Goal: Find specific page/section: Find specific page/section

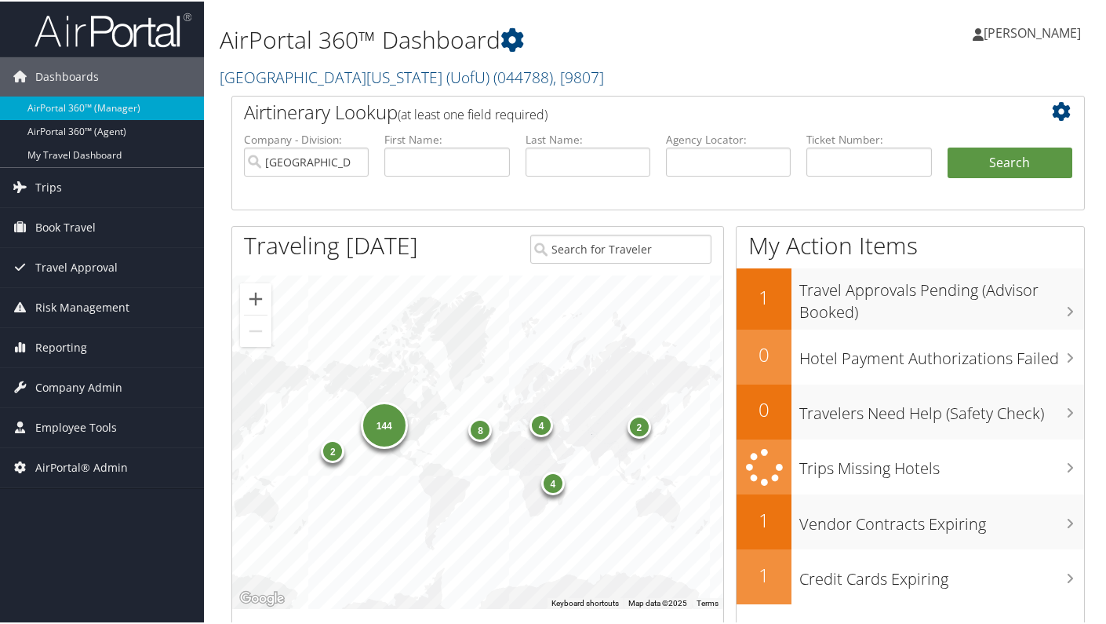
click at [71, 387] on span "Company Admin" at bounding box center [78, 385] width 87 height 39
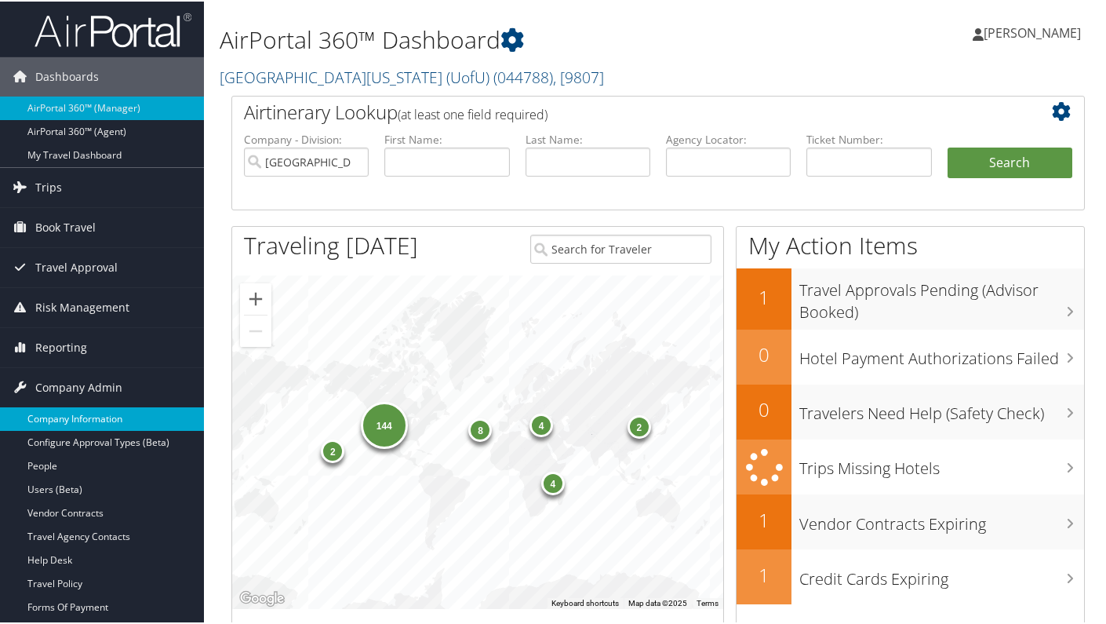
click at [72, 418] on link "Company Information" at bounding box center [102, 418] width 204 height 24
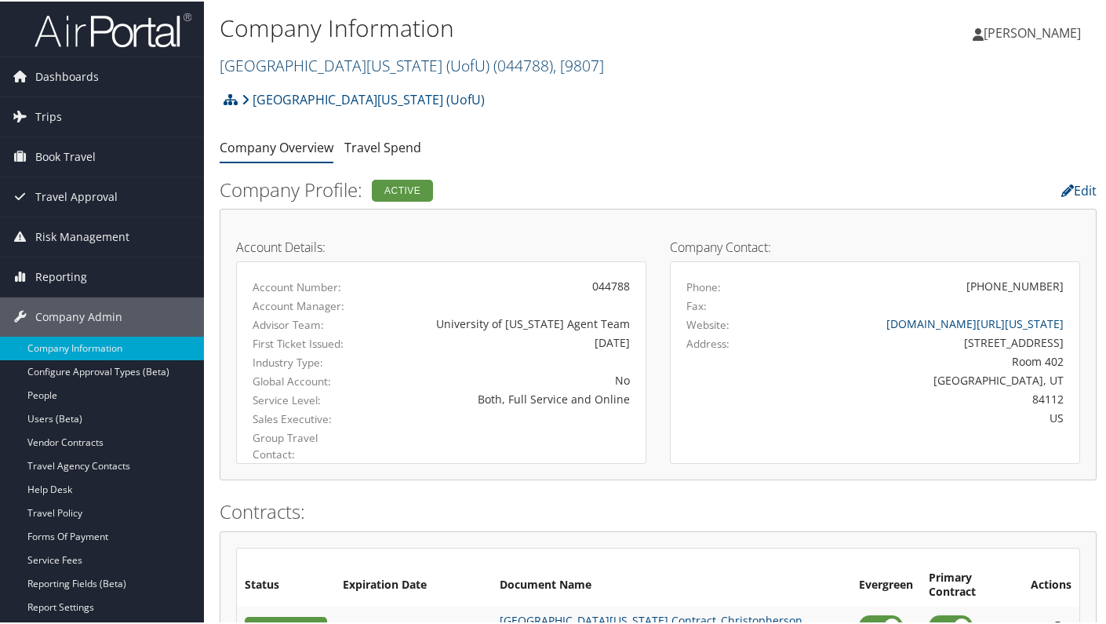
click at [375, 67] on link "University Of Utah (UofU) ( 044788 ) , [ 9807 ]" at bounding box center [412, 63] width 384 height 21
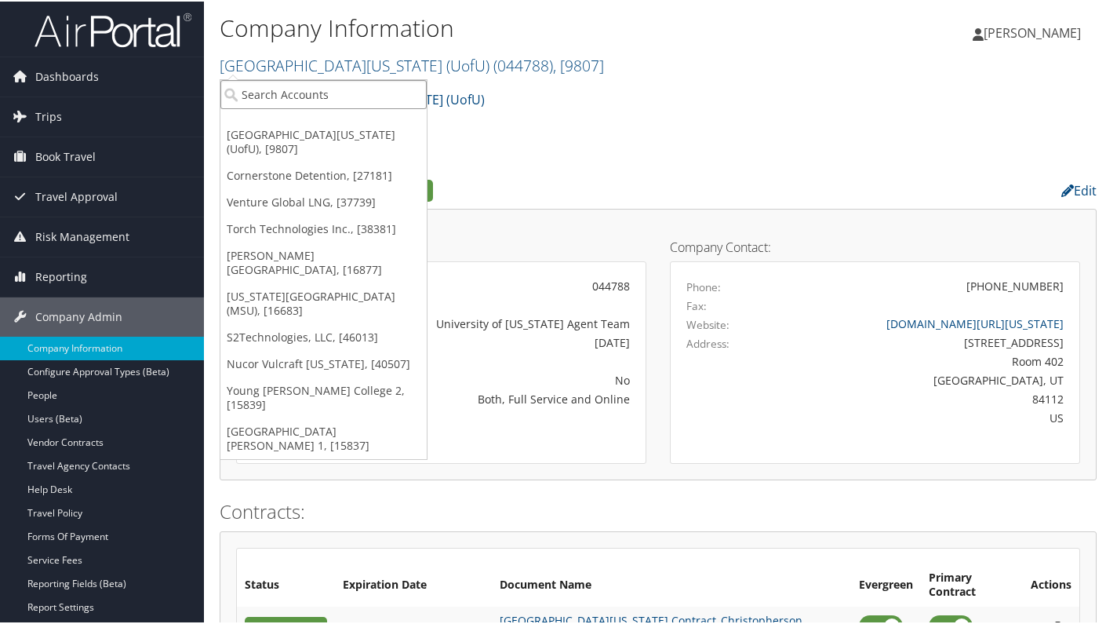
click at [331, 88] on input "search" at bounding box center [323, 92] width 206 height 29
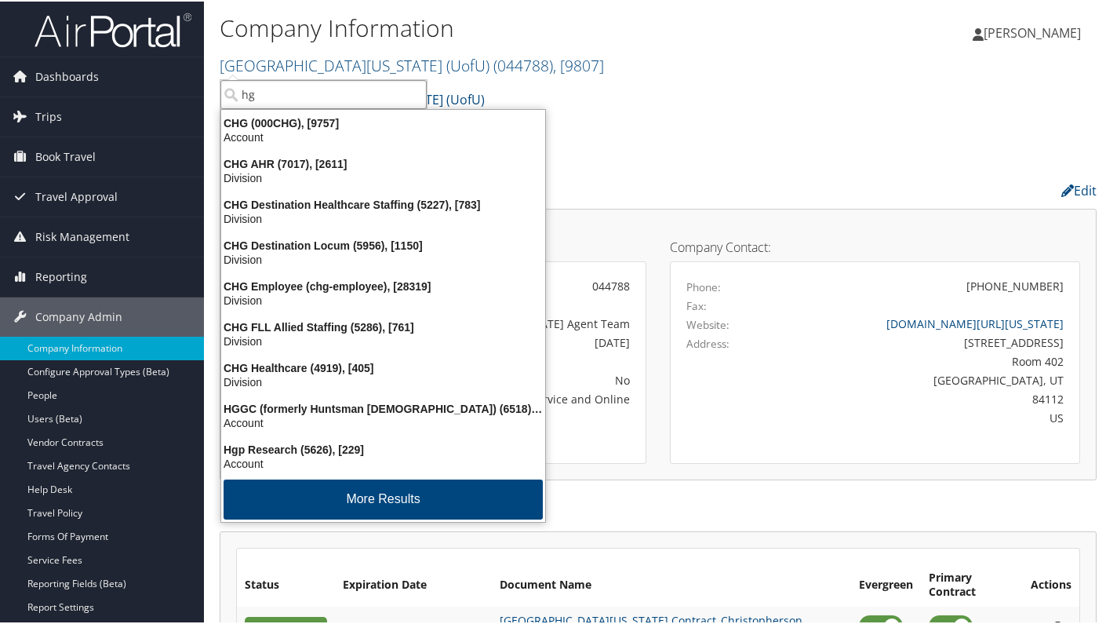
type input "h"
type input "chg"
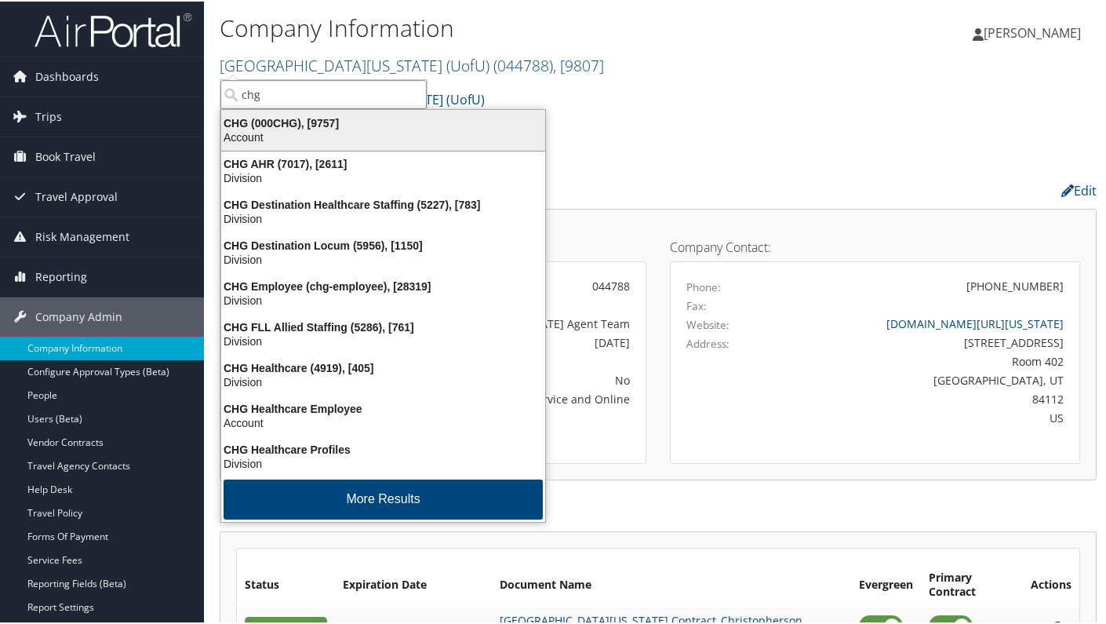
click at [311, 133] on div "Account" at bounding box center [383, 136] width 343 height 14
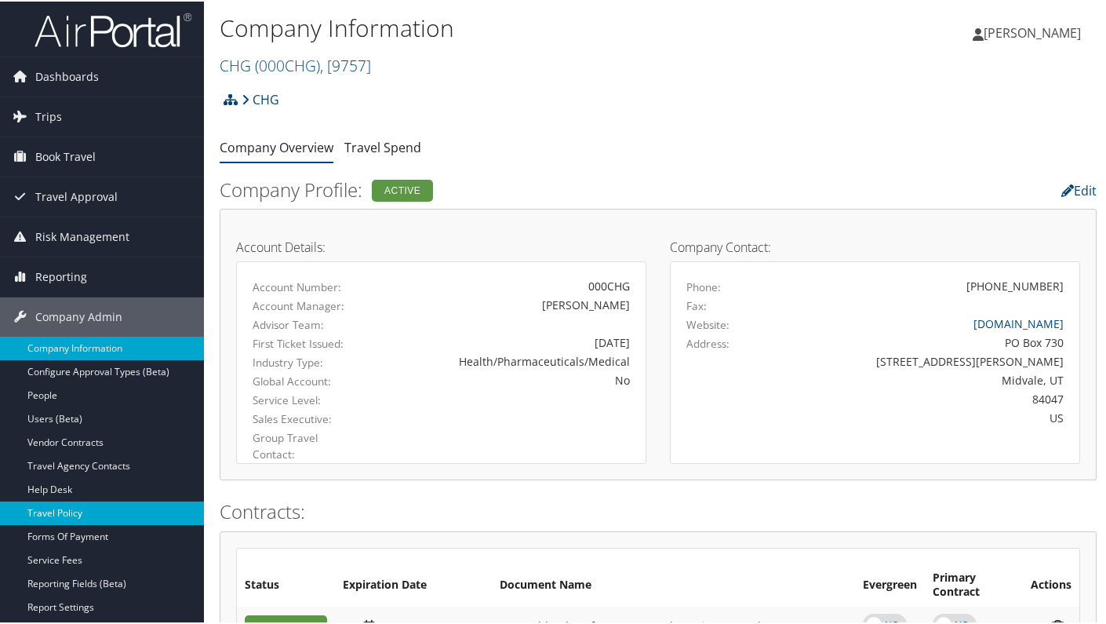
click at [87, 512] on link "Travel Policy" at bounding box center [102, 512] width 204 height 24
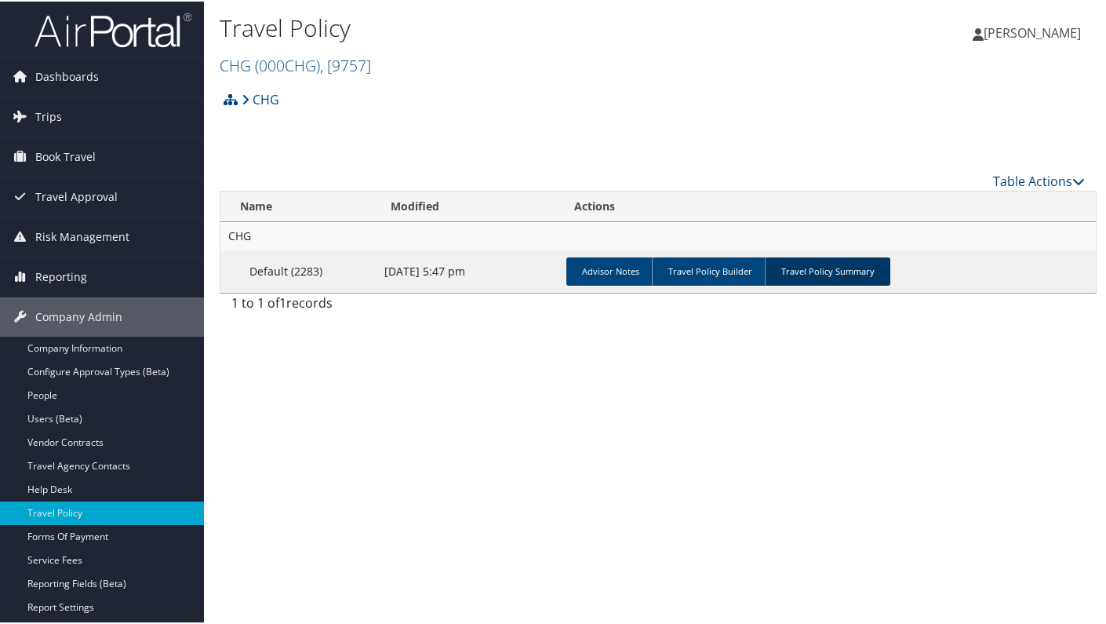
click at [828, 263] on link "Travel Policy Summary" at bounding box center [828, 270] width 126 height 28
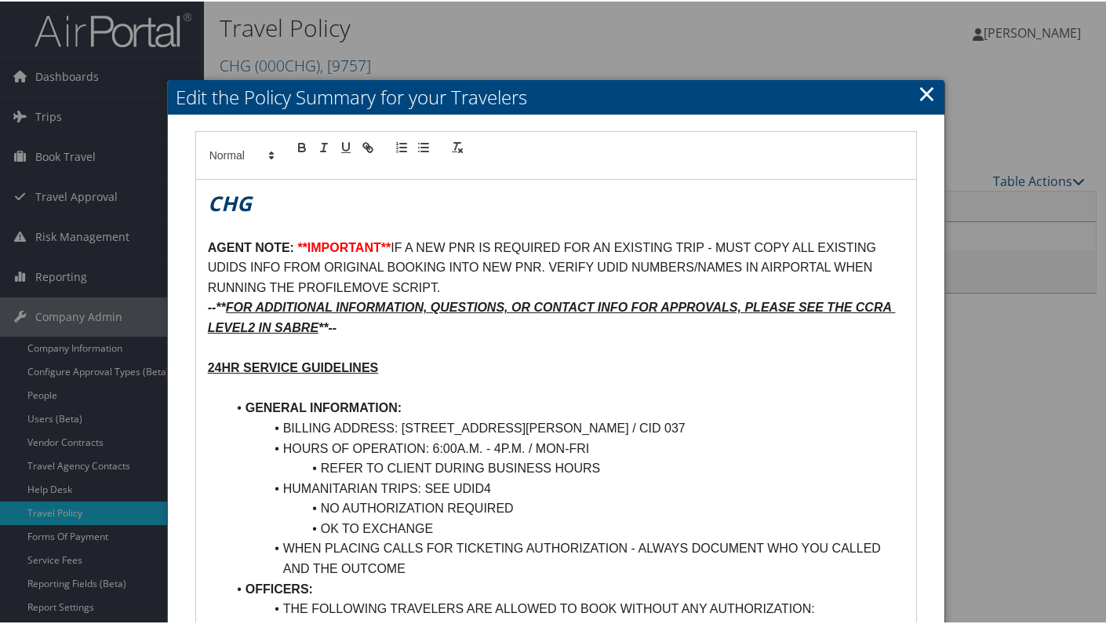
click at [921, 89] on link "×" at bounding box center [927, 91] width 18 height 31
